Goal: Transaction & Acquisition: Purchase product/service

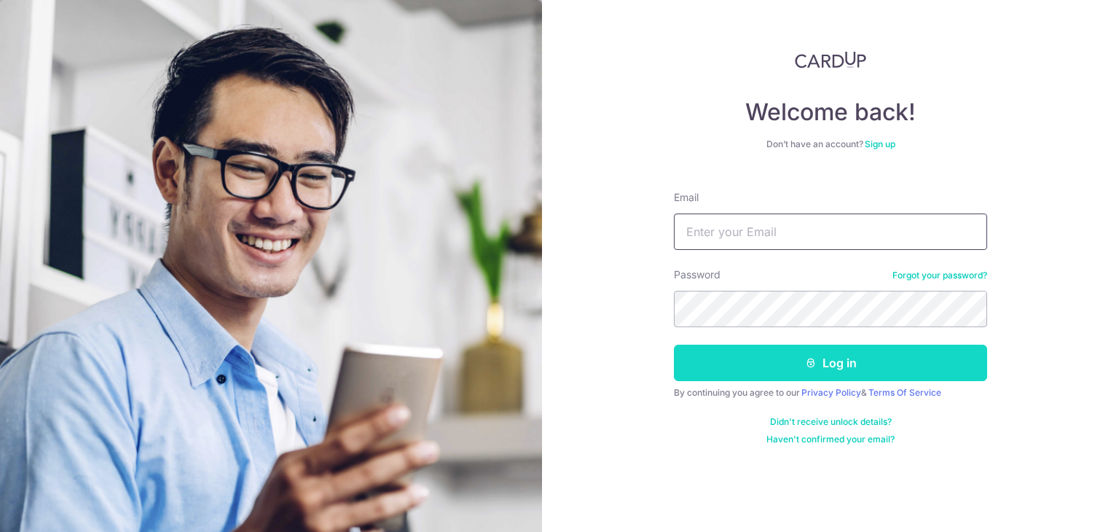
type input "[EMAIL_ADDRESS][DOMAIN_NAME]"
click at [813, 369] on button "Log in" at bounding box center [830, 362] width 313 height 36
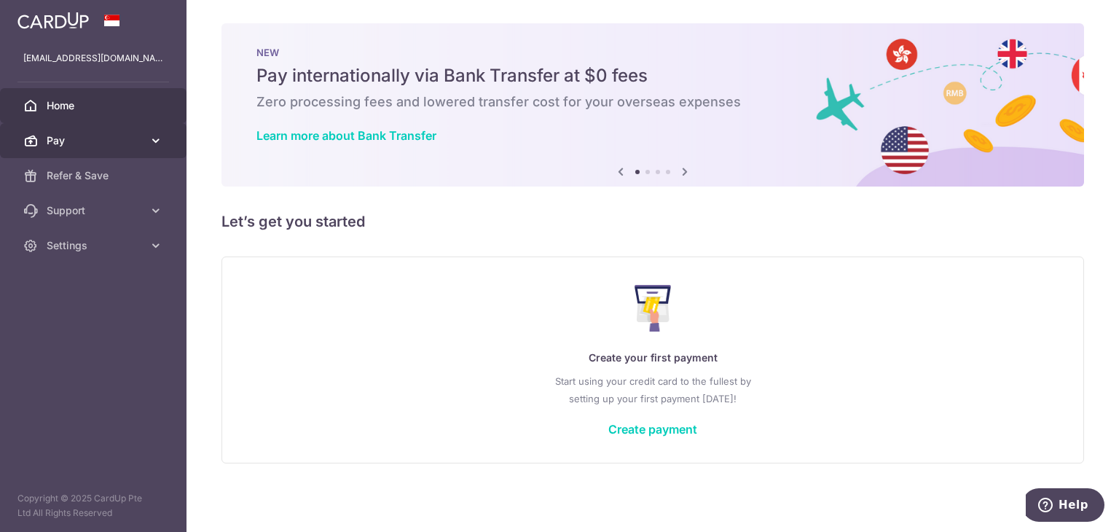
click at [140, 138] on span "Pay" at bounding box center [95, 140] width 96 height 15
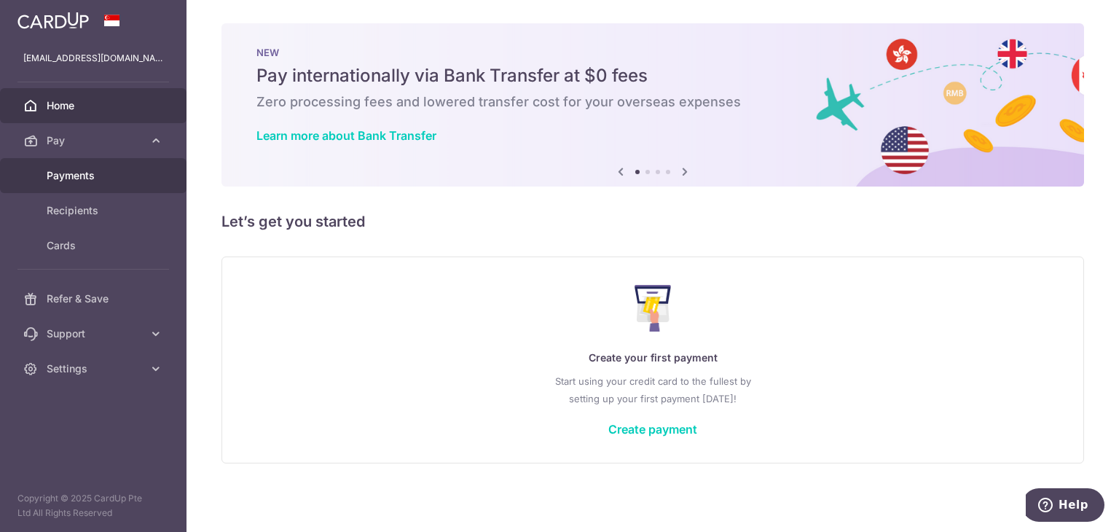
click at [133, 184] on link "Payments" at bounding box center [93, 175] width 186 height 35
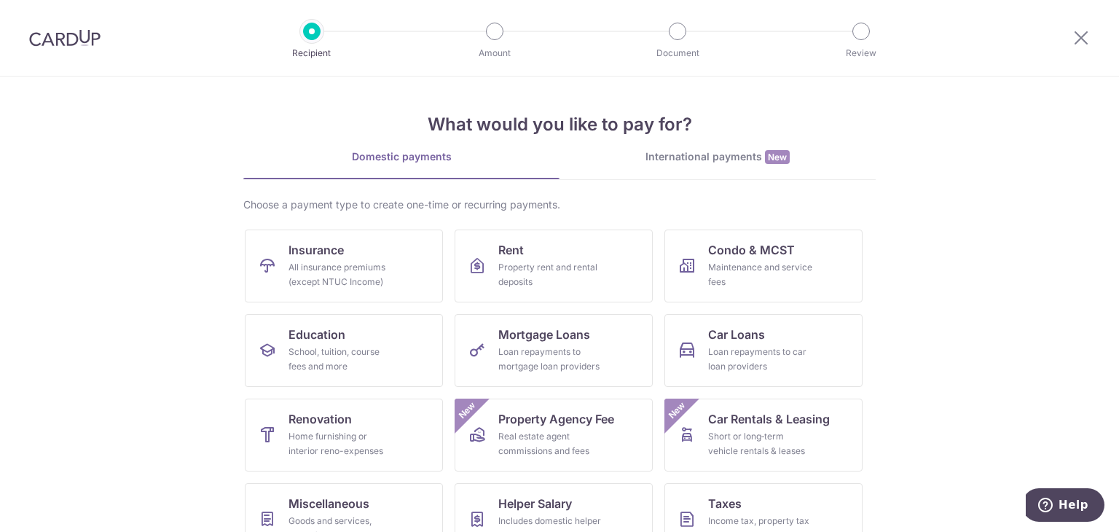
scroll to position [73, 0]
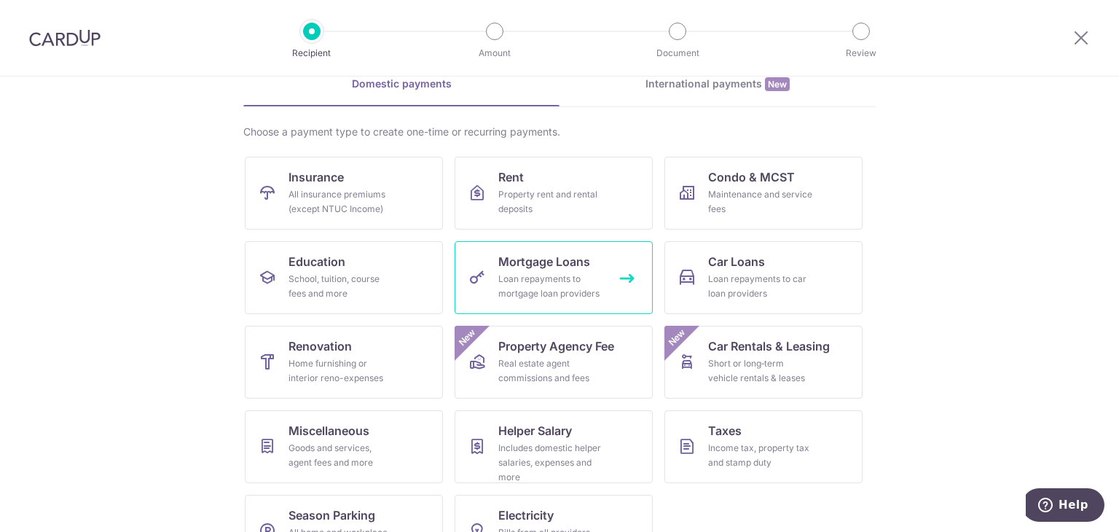
click at [564, 269] on span "Mortgage Loans" at bounding box center [544, 261] width 92 height 17
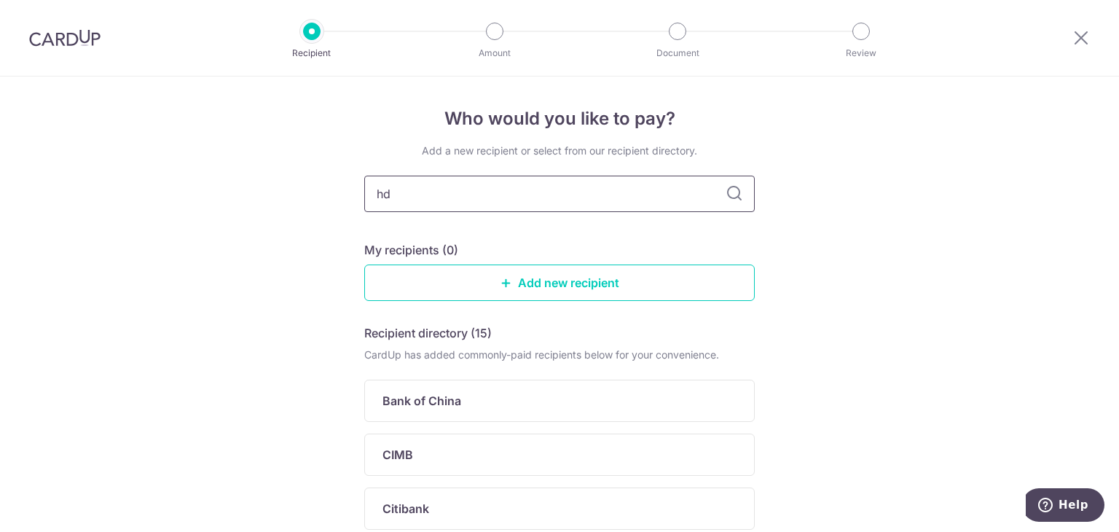
type input "hdb"
click at [872, 357] on div "Who would you like to pay? Add a new recipient or select from our recipient dir…" at bounding box center [559, 312] width 1119 height 472
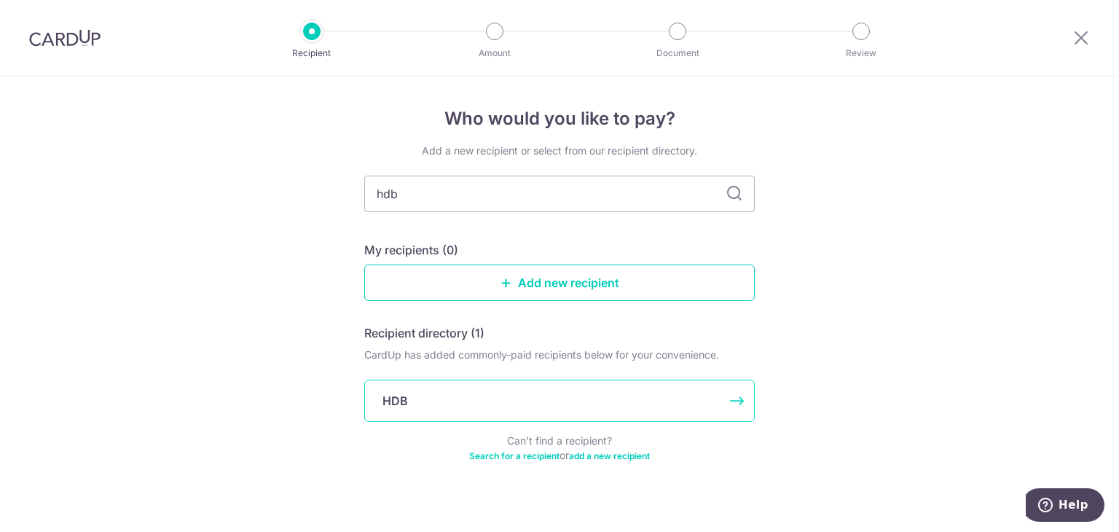
click at [556, 409] on div "HDB" at bounding box center [559, 400] width 390 height 42
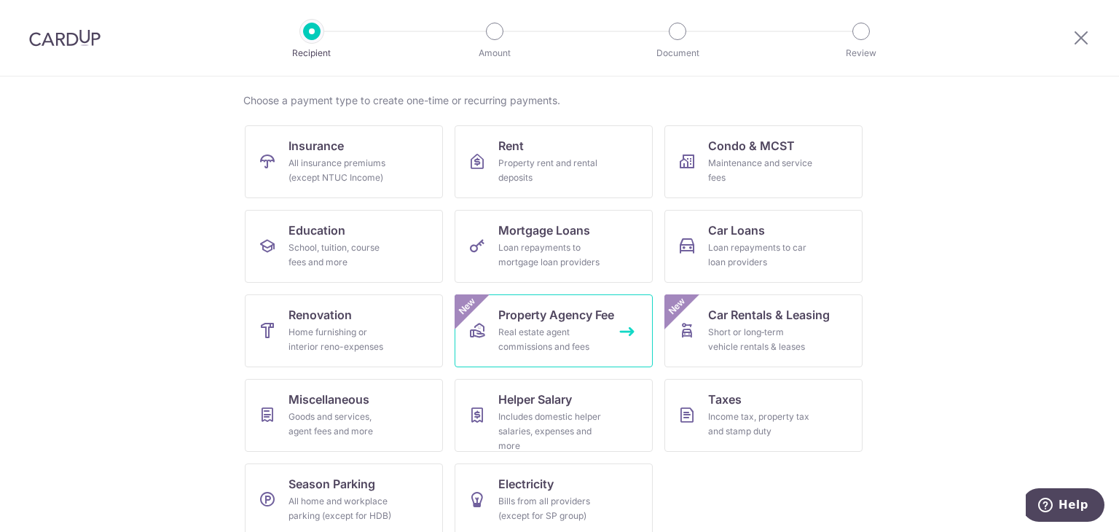
scroll to position [119, 0]
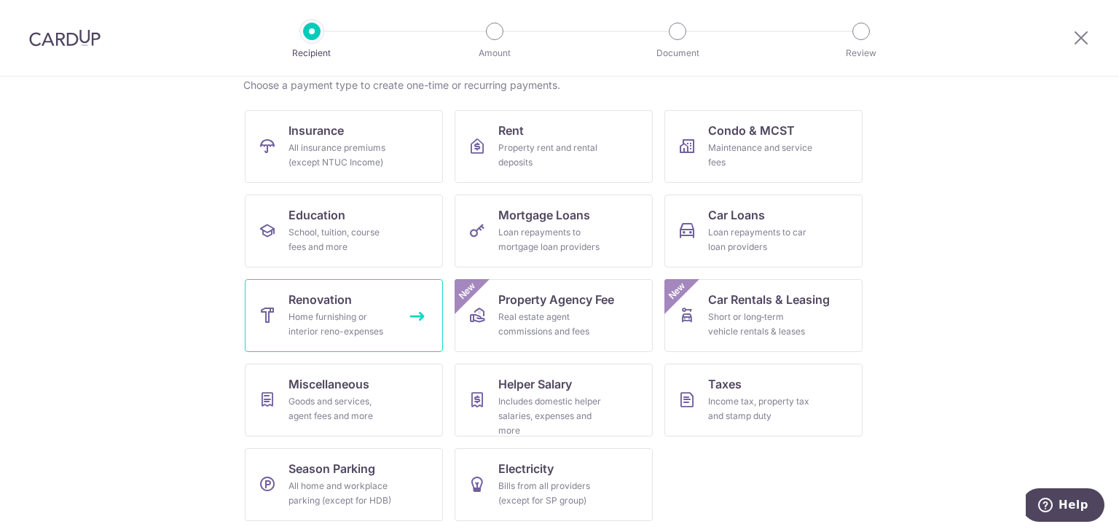
click at [350, 330] on div "Home furnishing or interior reno-expenses" at bounding box center [340, 324] width 105 height 29
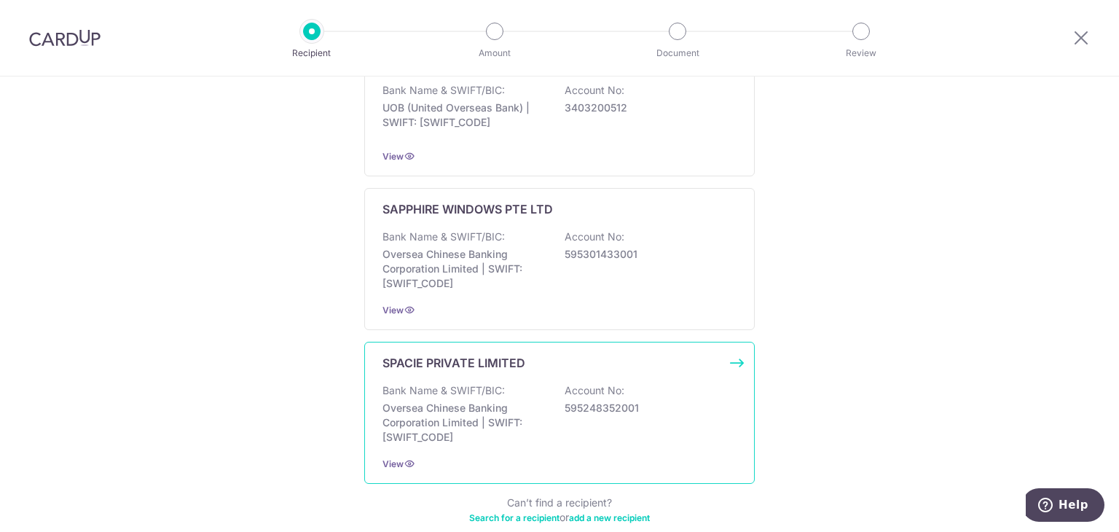
scroll to position [860, 0]
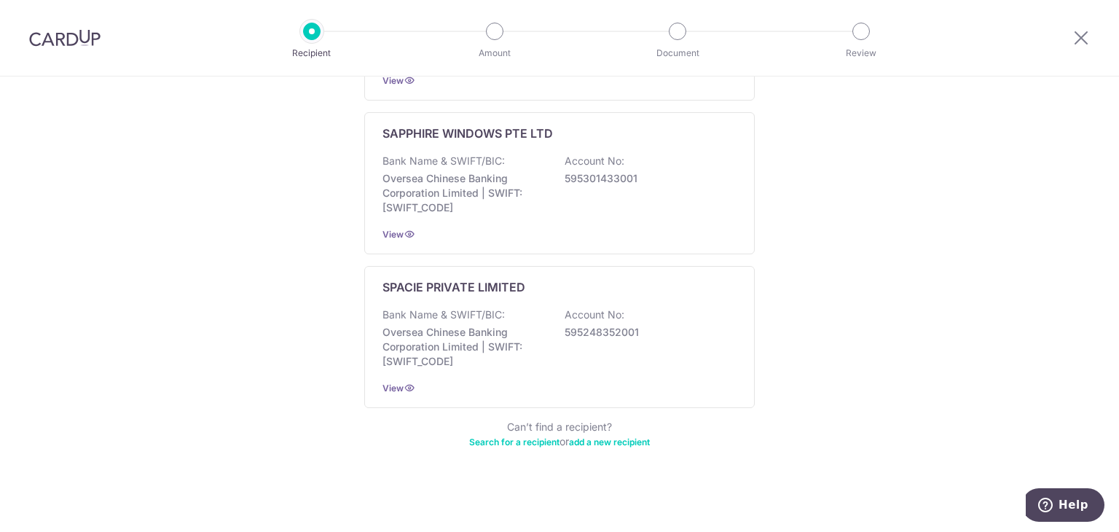
click at [618, 438] on link "add a new recipient" at bounding box center [609, 441] width 81 height 11
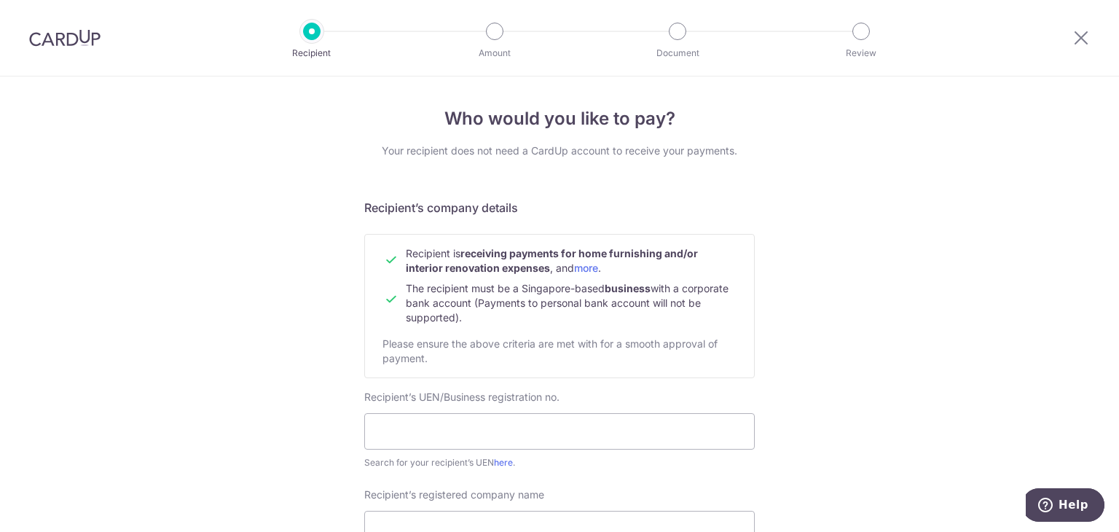
scroll to position [437, 0]
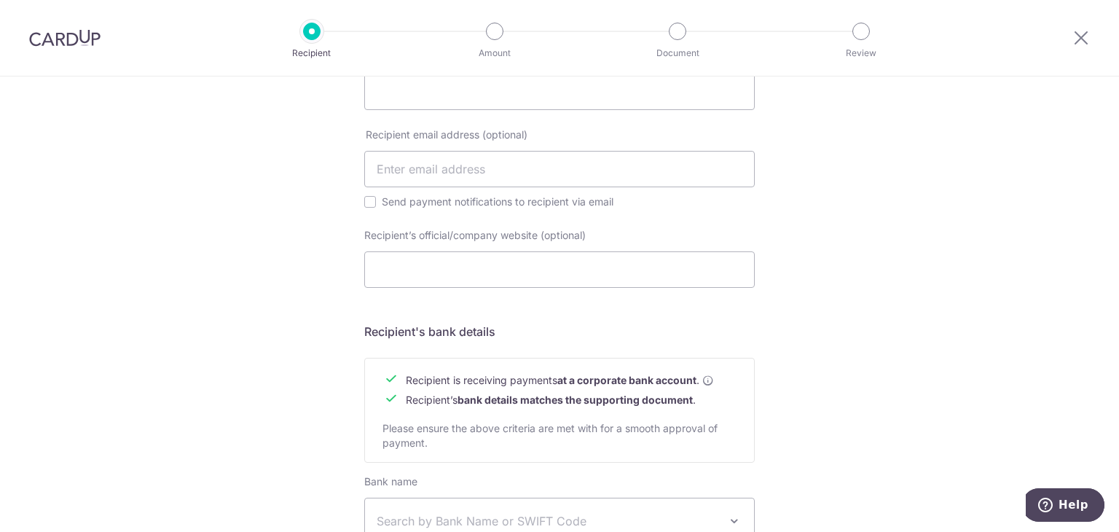
click at [75, 31] on img at bounding box center [64, 37] width 71 height 17
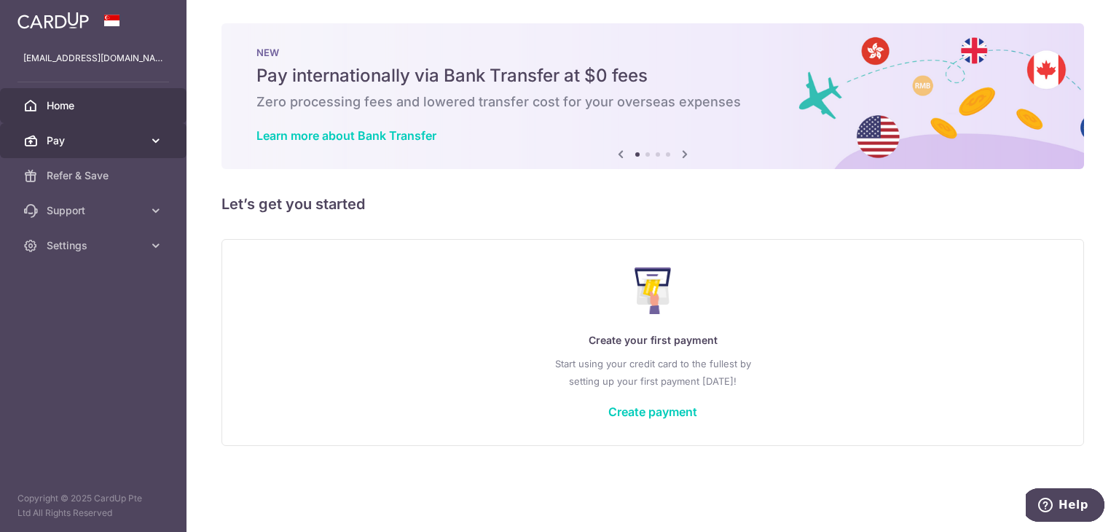
click at [103, 139] on span "Pay" at bounding box center [95, 140] width 96 height 15
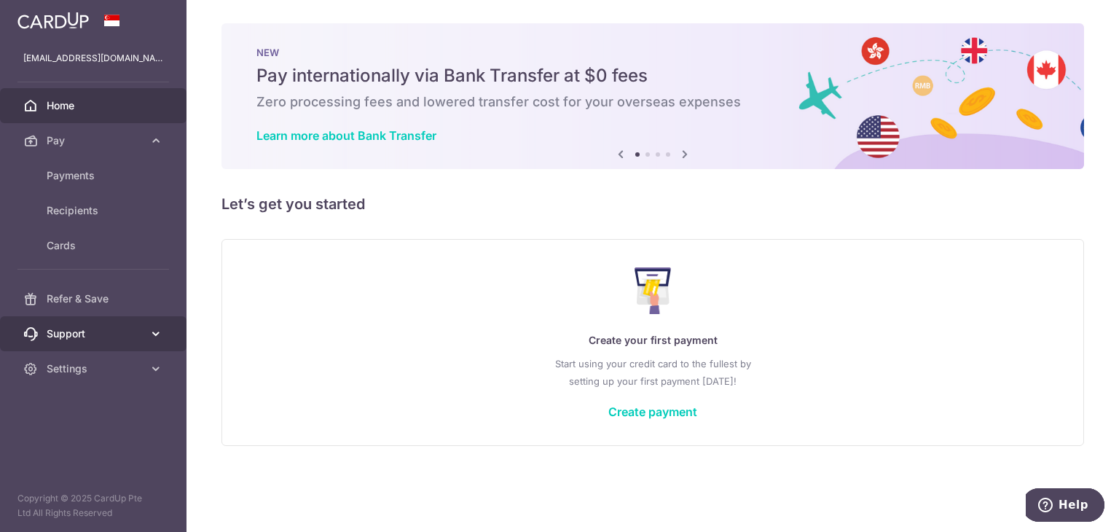
click at [148, 333] on link "Support" at bounding box center [93, 333] width 186 height 35
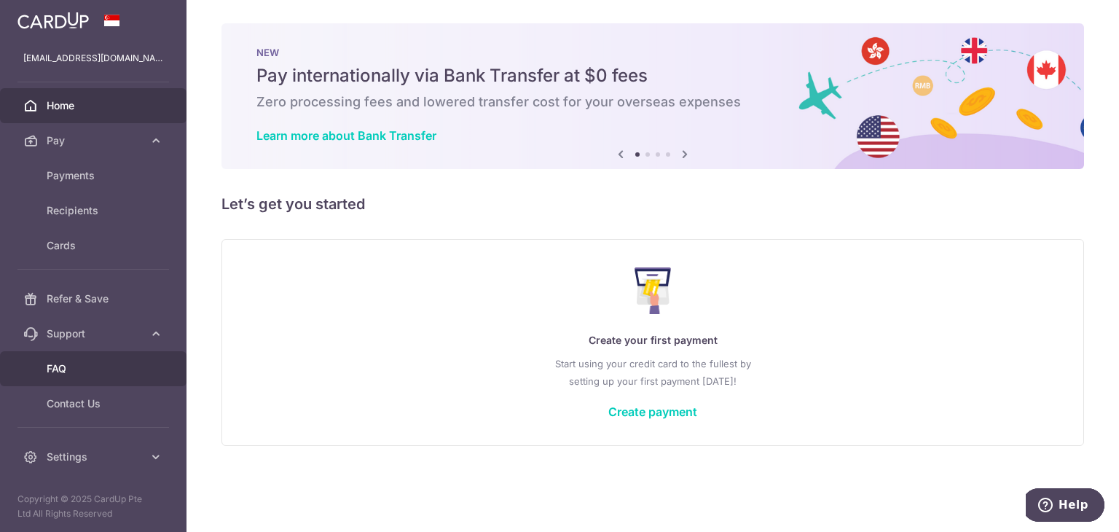
click at [137, 382] on link "FAQ" at bounding box center [93, 368] width 186 height 35
